Goal: Navigation & Orientation: Find specific page/section

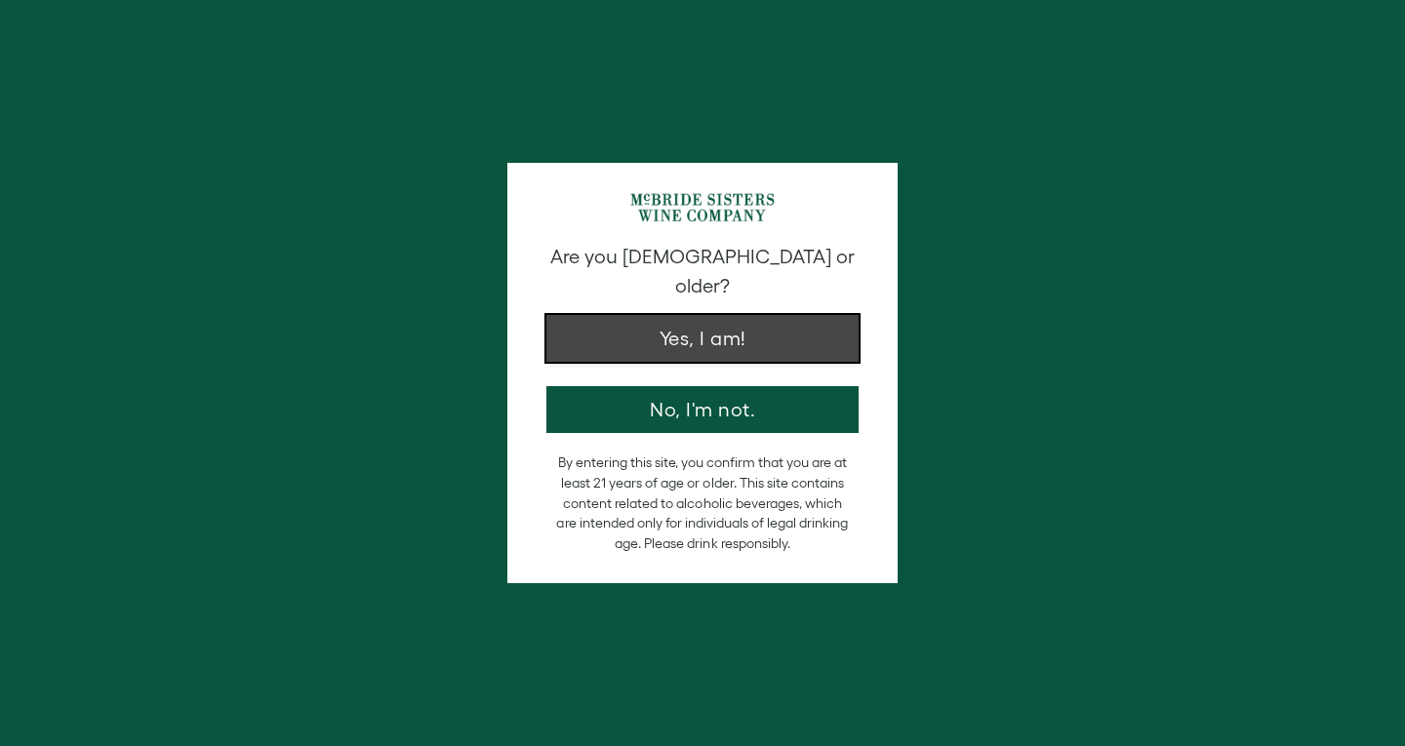
click at [694, 326] on button "Yes, I am!" at bounding box center [702, 338] width 312 height 47
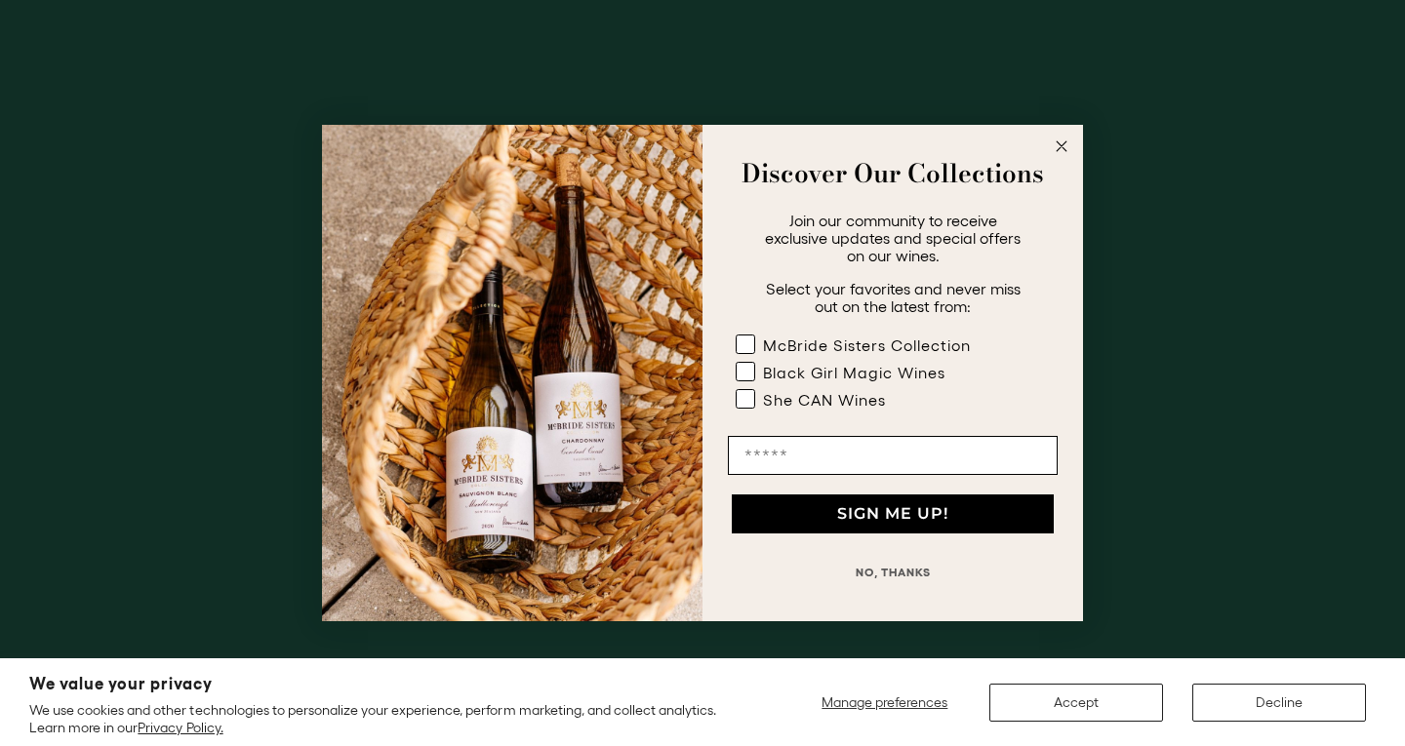
click at [1060, 142] on circle "Close dialog" at bounding box center [1062, 147] width 22 height 22
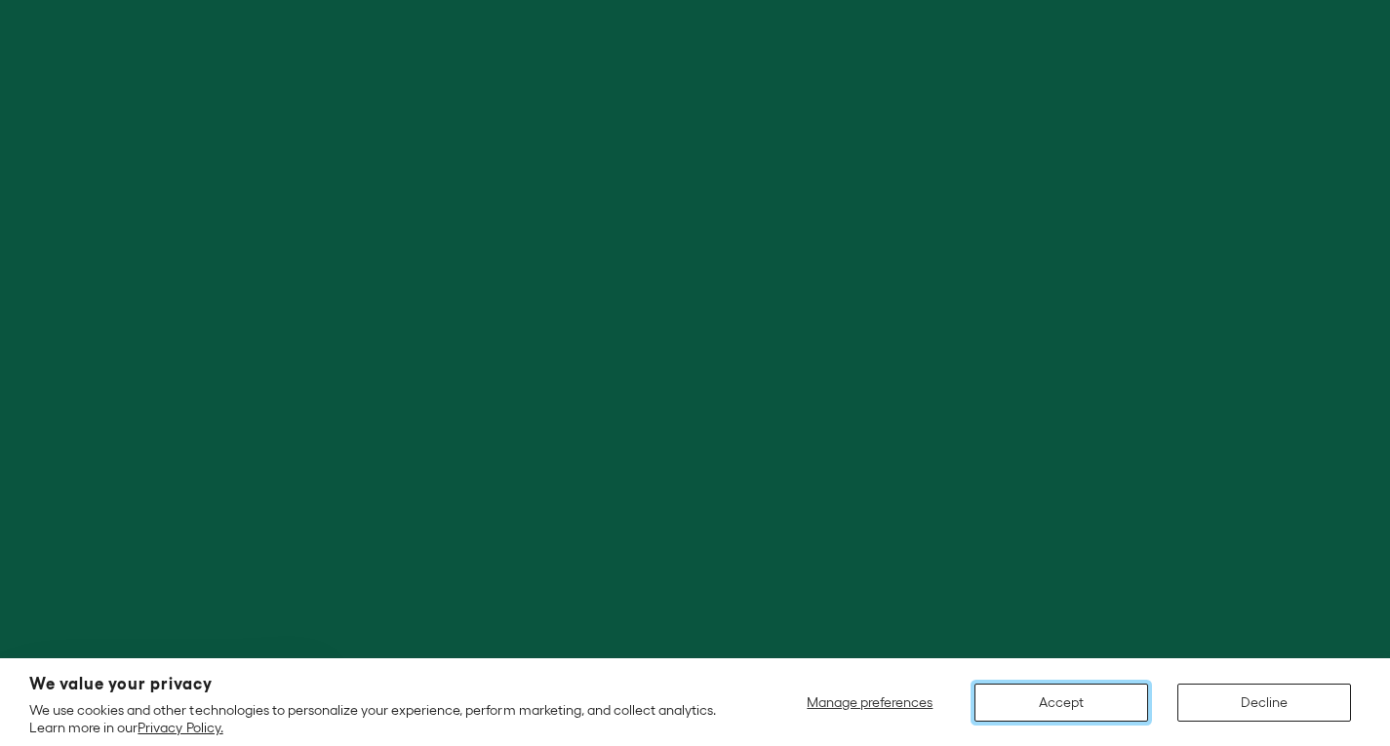
click at [1015, 697] on button "Accept" at bounding box center [1062, 703] width 174 height 38
click at [1001, 701] on button "Accept" at bounding box center [1062, 703] width 174 height 38
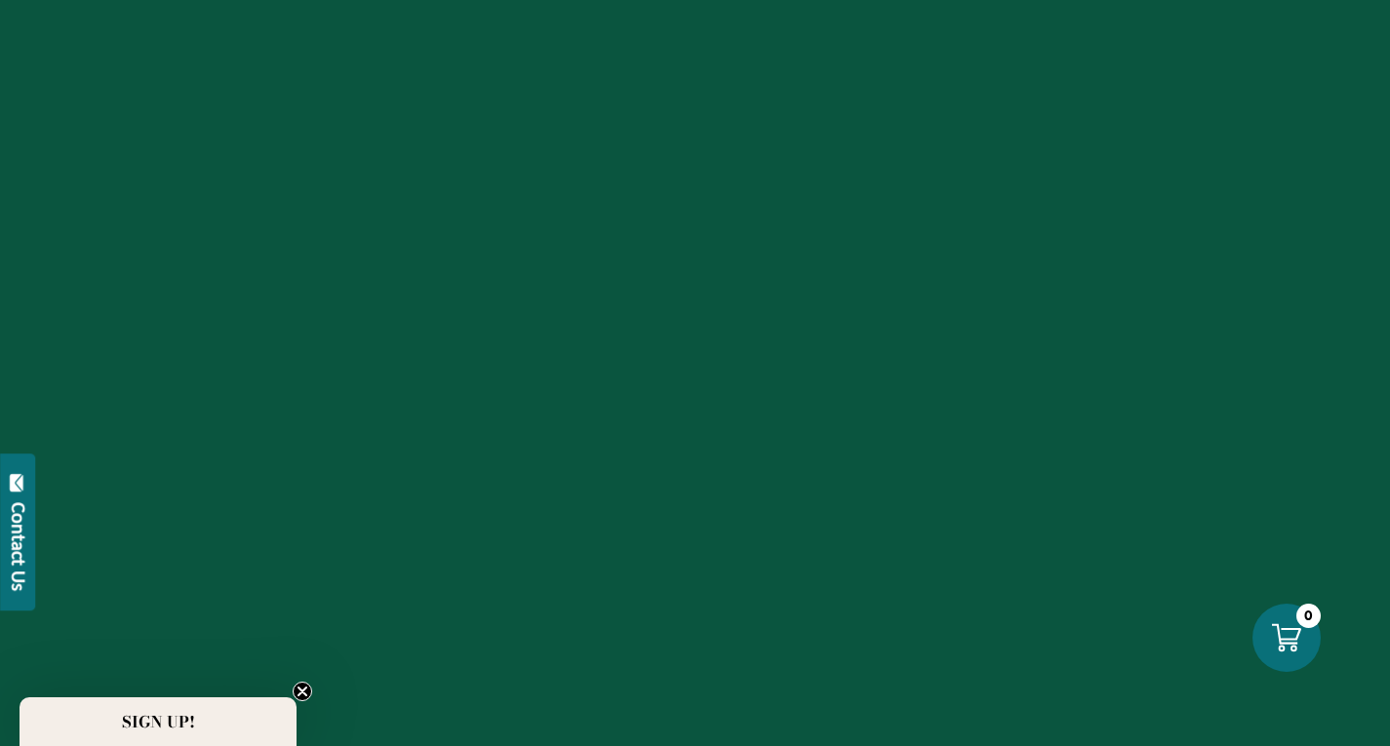
scroll to position [2569, 0]
click at [294, 693] on circle "Close teaser" at bounding box center [303, 692] width 19 height 19
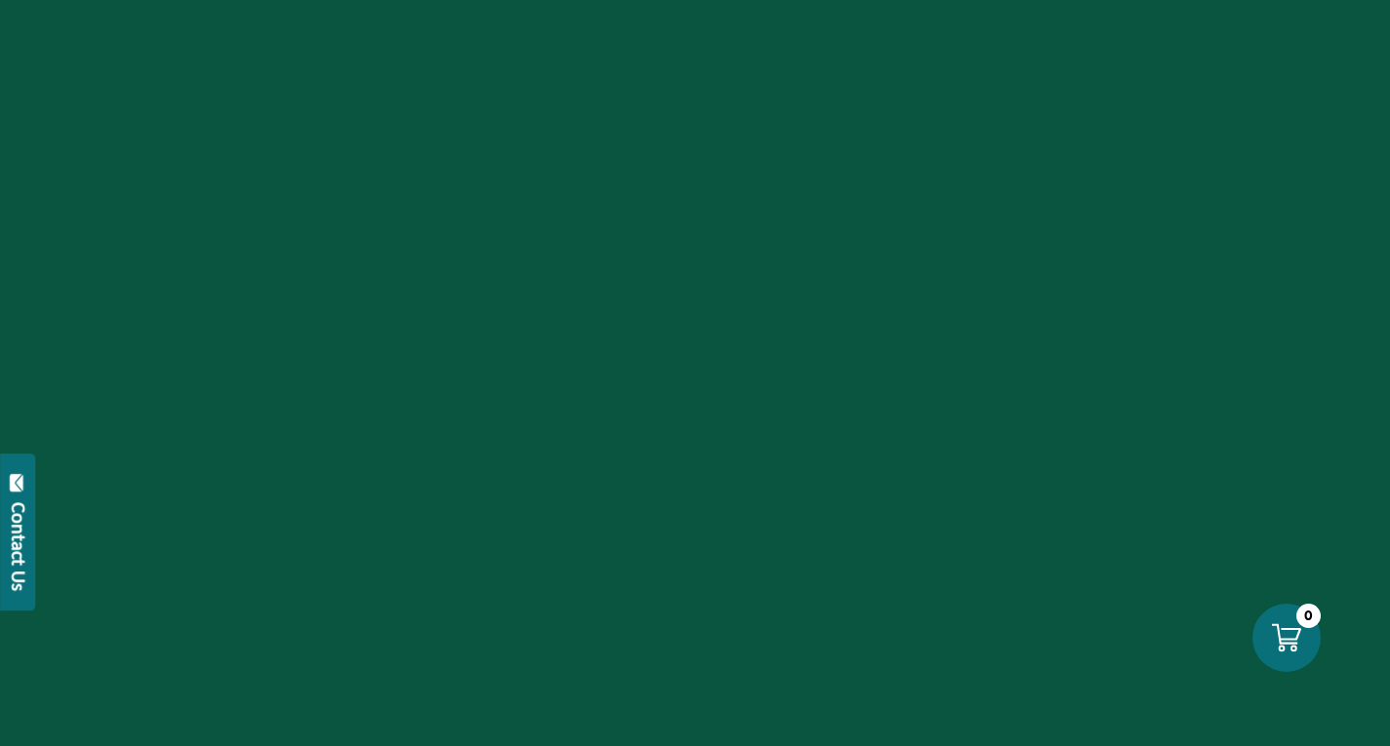
scroll to position [0, 0]
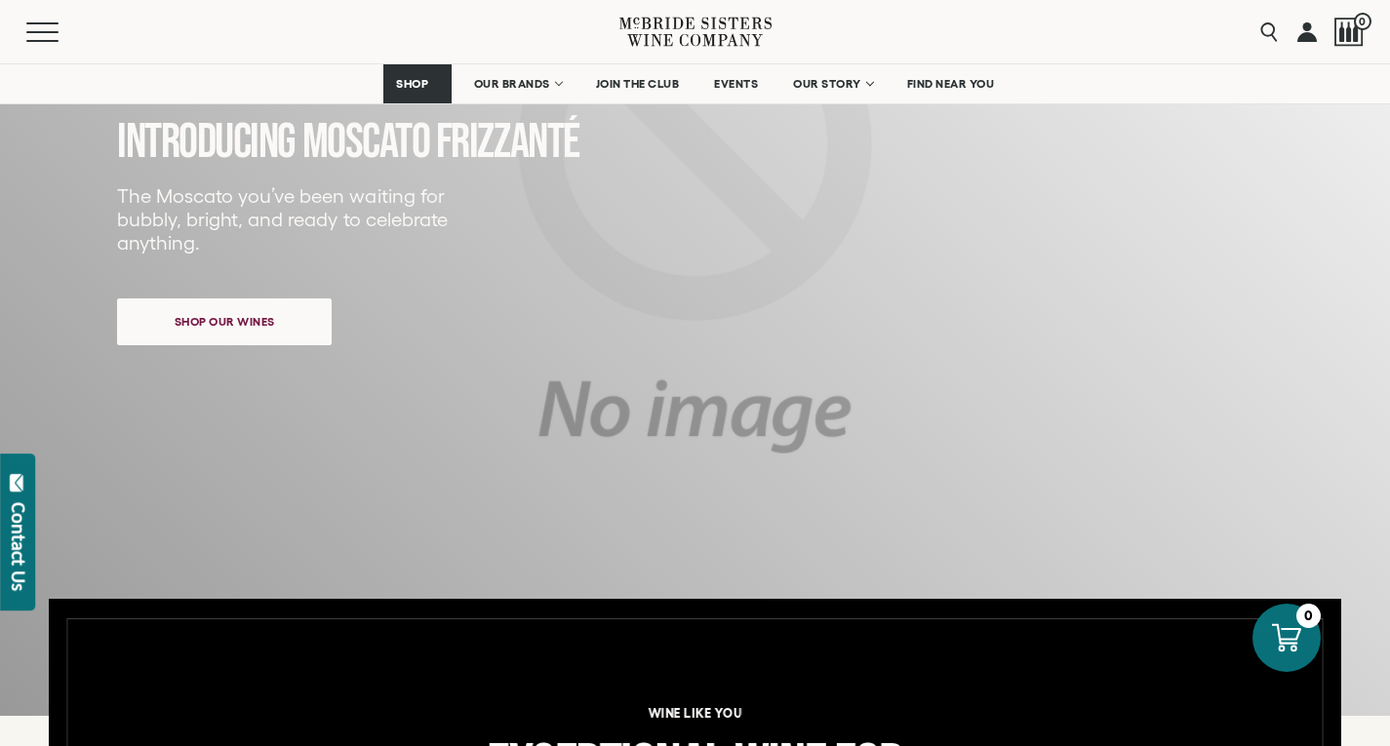
scroll to position [297, 0]
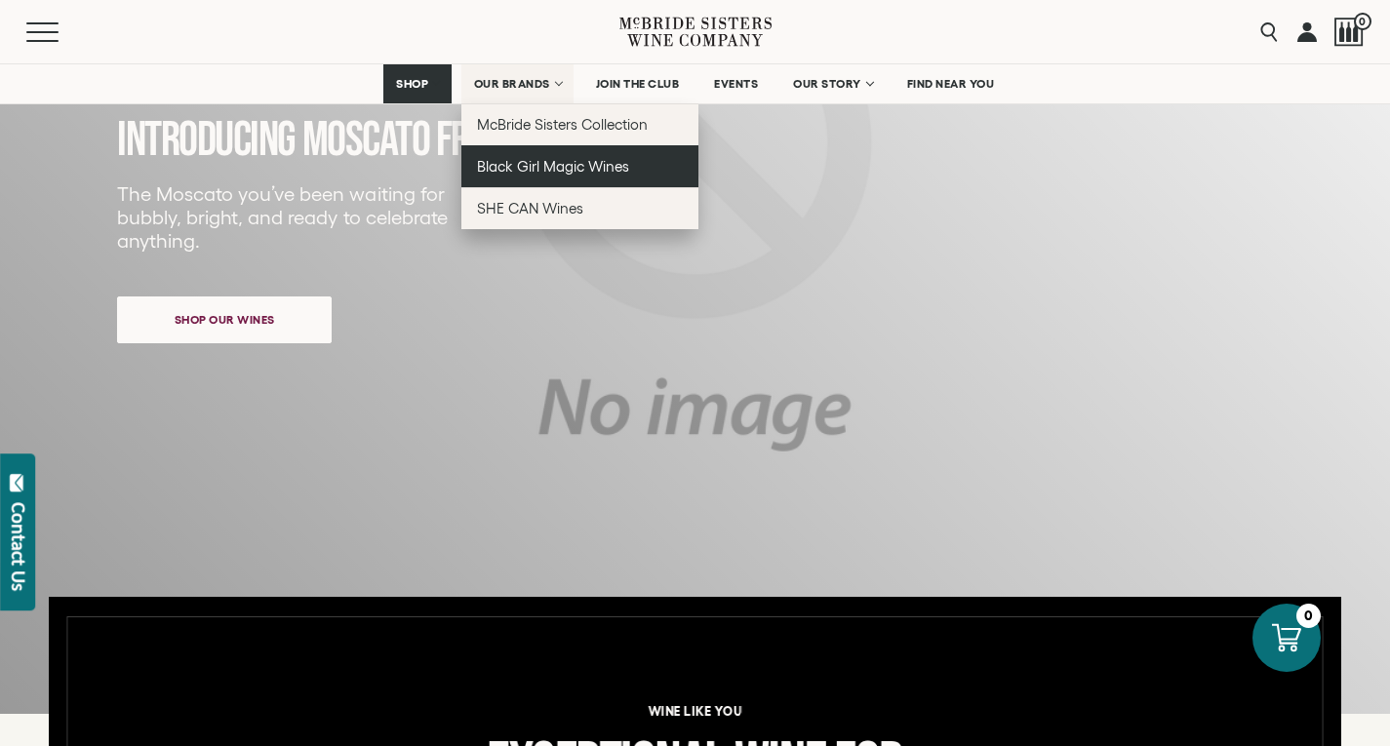
click at [551, 158] on link "Black Girl Magic Wines" at bounding box center [580, 166] width 237 height 42
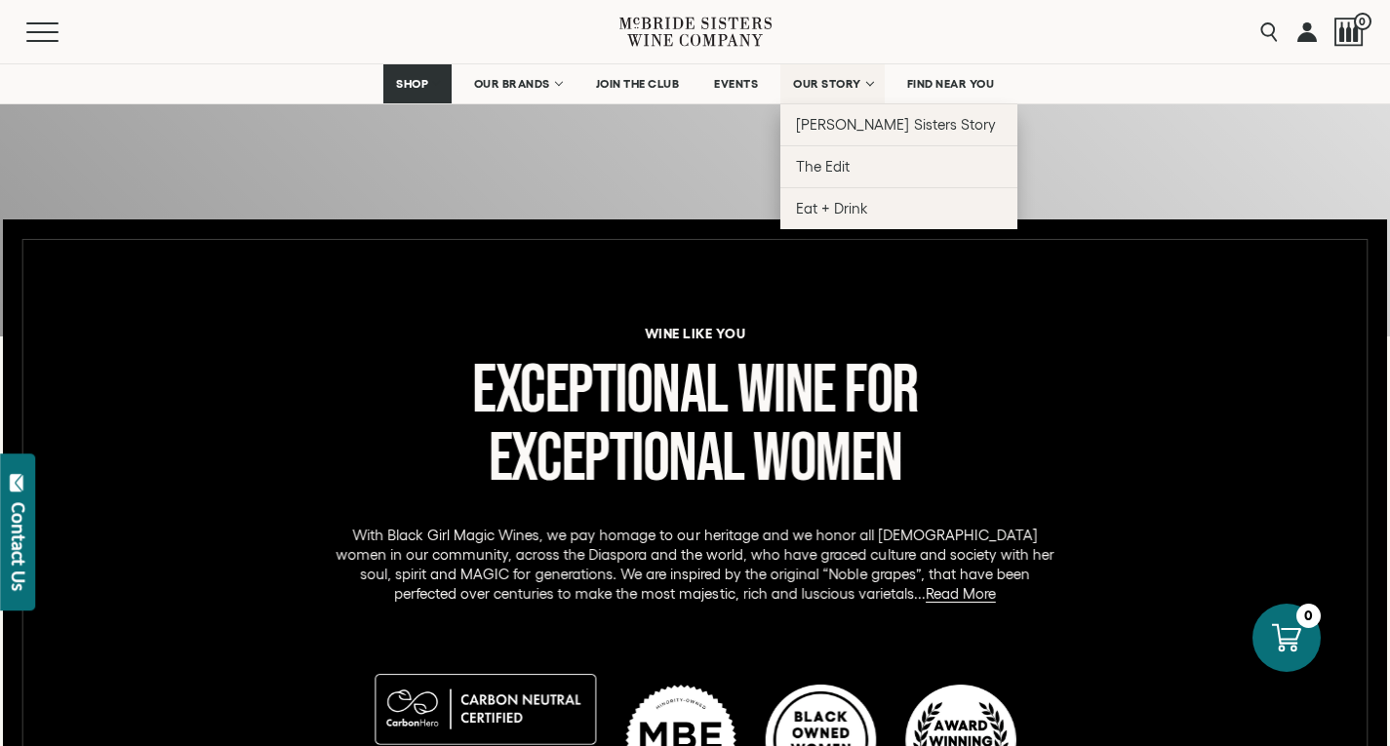
scroll to position [646, 0]
